Goal: Check status: Check status

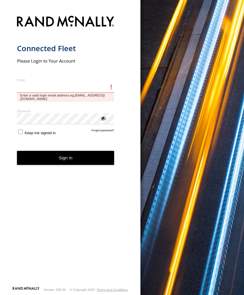
type input "**********"
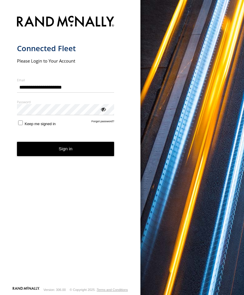
click at [66, 151] on button "Sign in" at bounding box center [66, 149] width 98 height 14
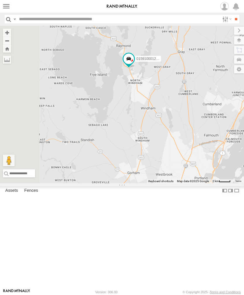
click at [9, 10] on label at bounding box center [6, 6] width 8 height 8
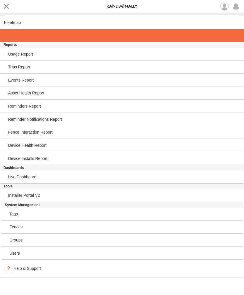
click at [15, 38] on span at bounding box center [10, 35] width 12 height 5
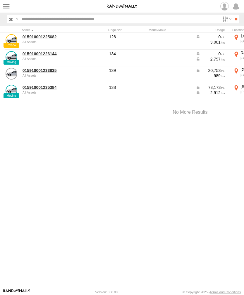
click at [40, 72] on link "015910001233835" at bounding box center [51, 70] width 57 height 5
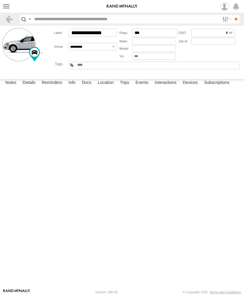
click at [145, 87] on label "Events" at bounding box center [142, 83] width 19 height 8
